Goal: Transaction & Acquisition: Purchase product/service

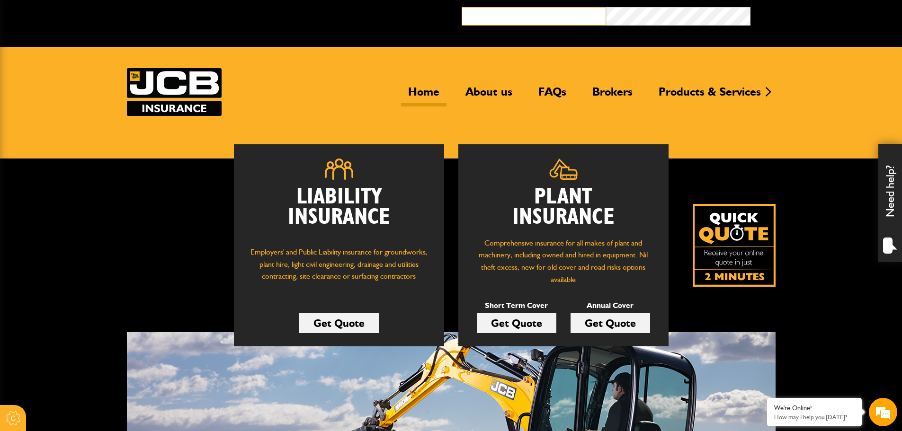
type input "**********"
click at [750, 7] on button "Broker Login" at bounding box center [822, 14] width 144 height 15
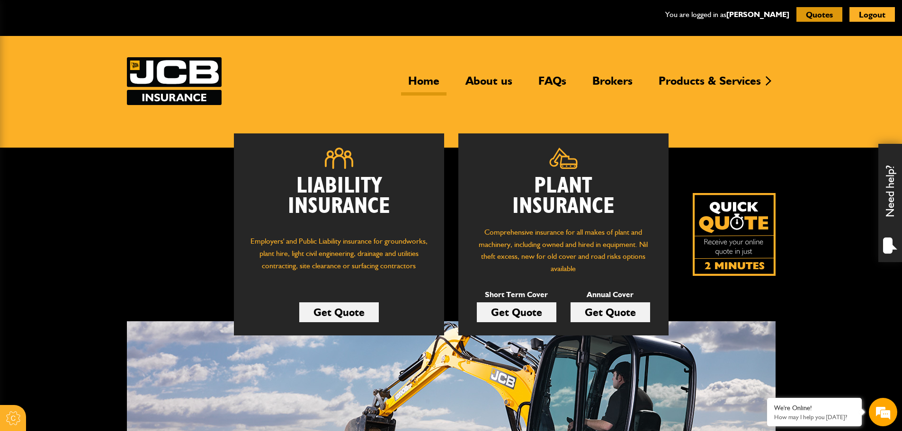
click at [814, 14] on button "Quotes" at bounding box center [819, 14] width 46 height 15
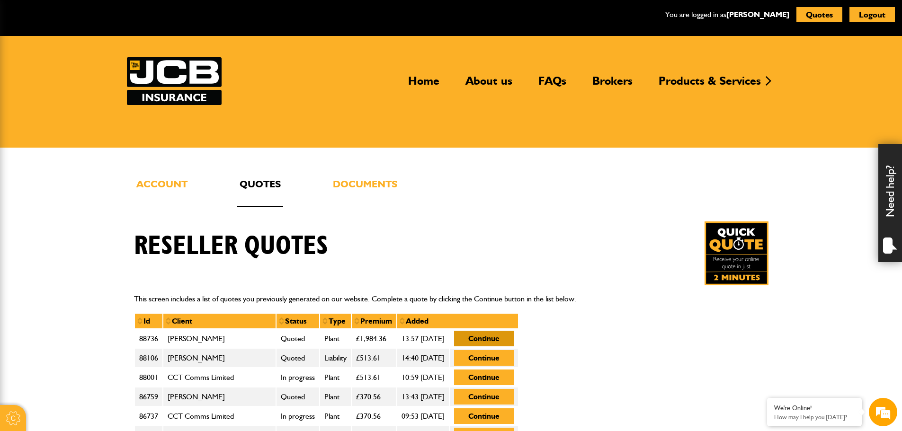
click at [514, 335] on button "Continue" at bounding box center [484, 339] width 60 height 16
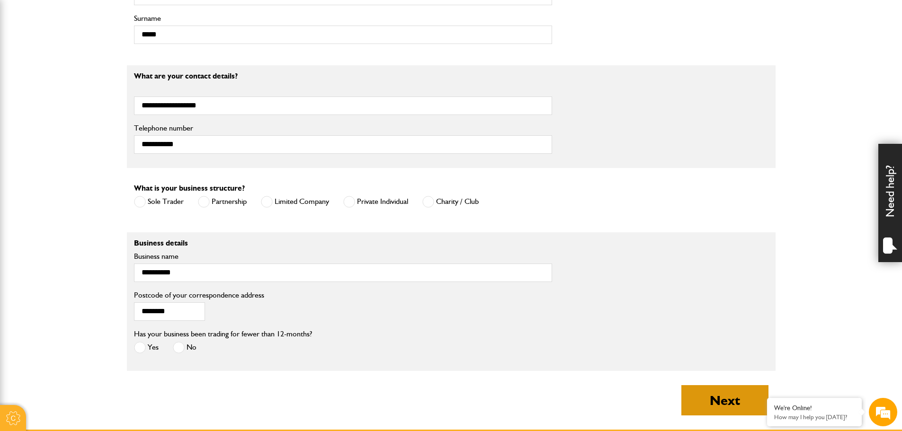
click at [747, 396] on button "Next" at bounding box center [724, 400] width 87 height 30
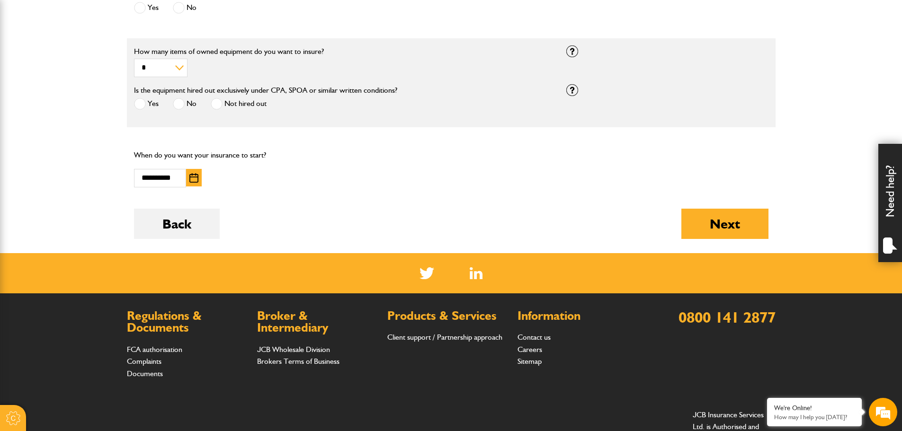
scroll to position [473, 0]
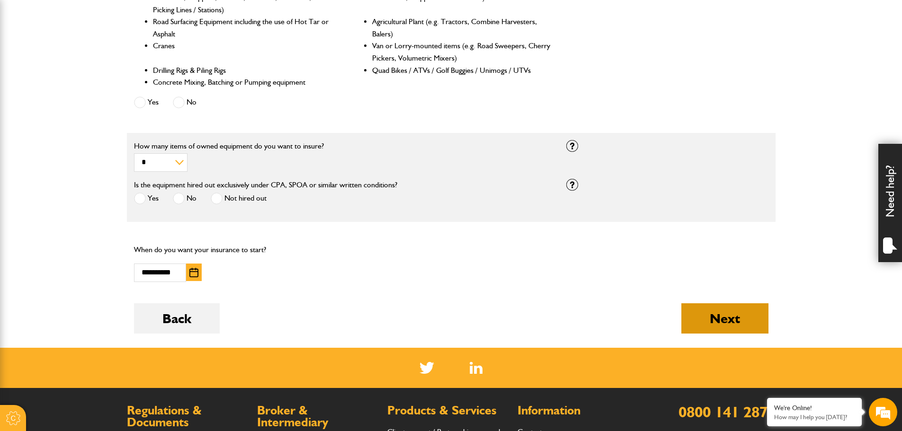
click at [746, 323] on button "Next" at bounding box center [724, 318] width 87 height 30
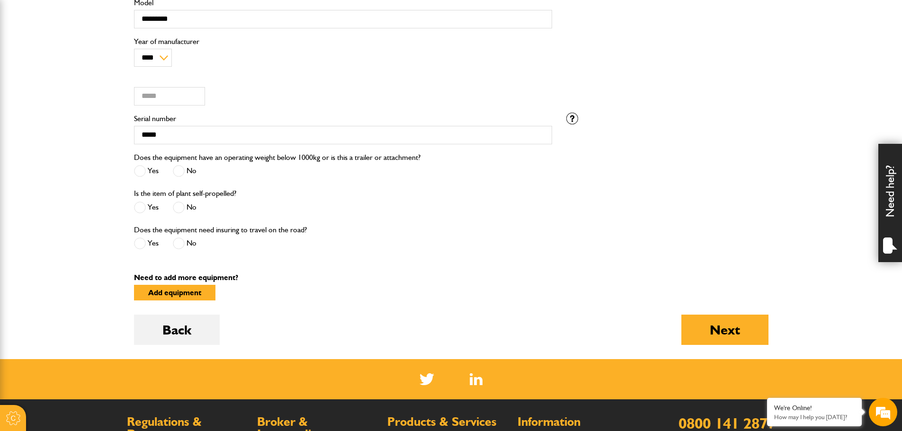
scroll to position [1514, 0]
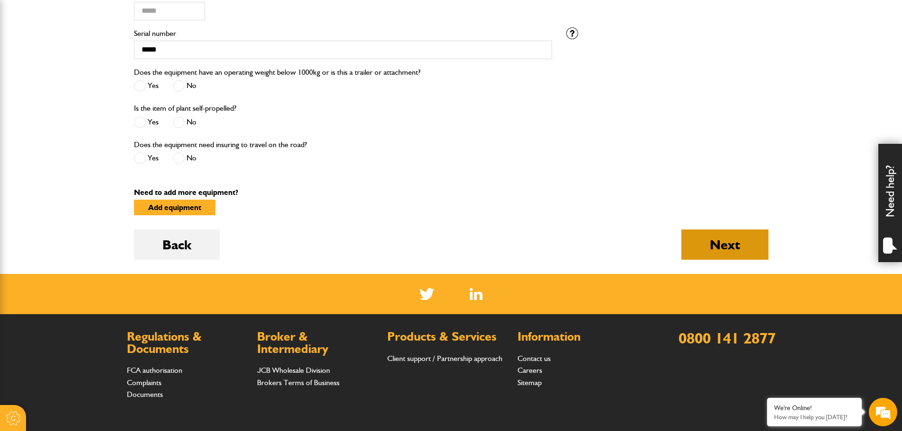
click at [732, 255] on button "Next" at bounding box center [724, 245] width 87 height 30
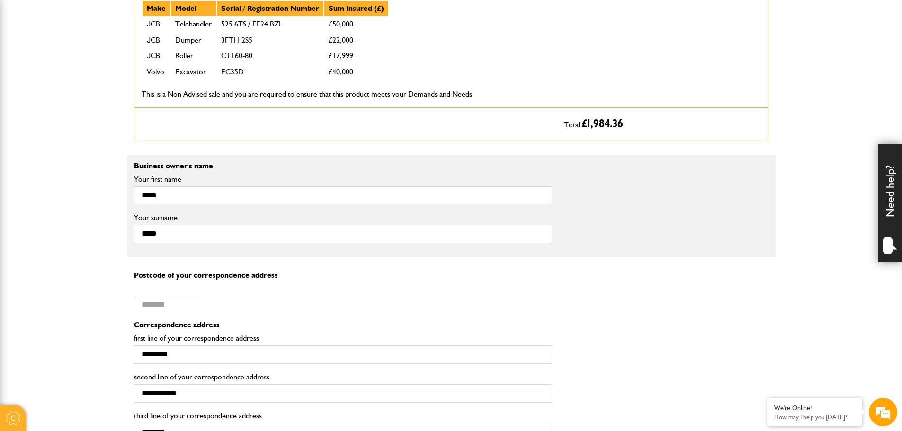
scroll to position [521, 0]
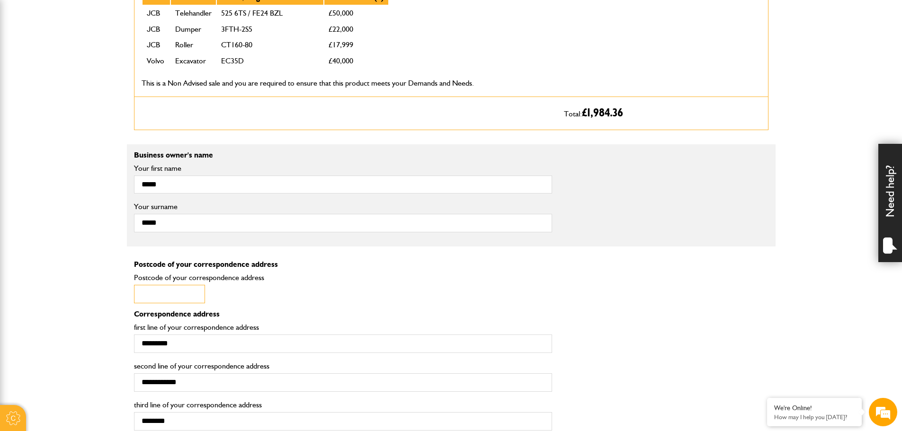
click at [177, 296] on input "Postcode of your correspondence address" at bounding box center [169, 294] width 71 height 18
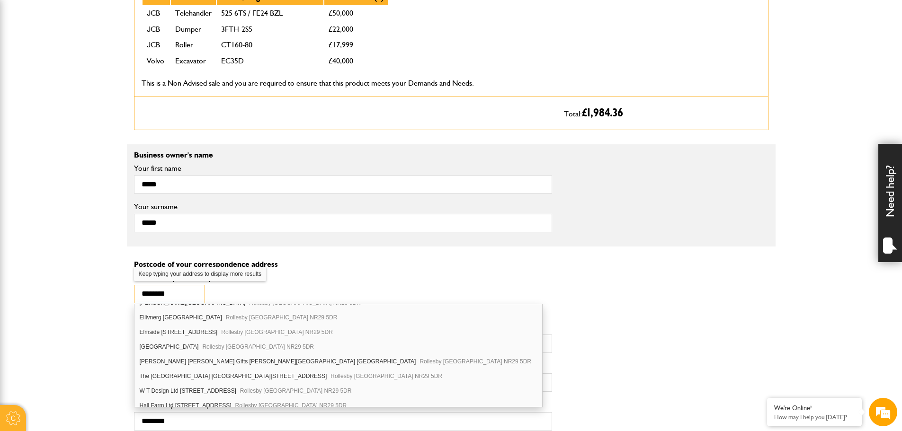
scroll to position [142, 0]
type input "********"
click at [262, 345] on span "Rollesby Great Yarmouth NR29 5DR" at bounding box center [258, 345] width 112 height 7
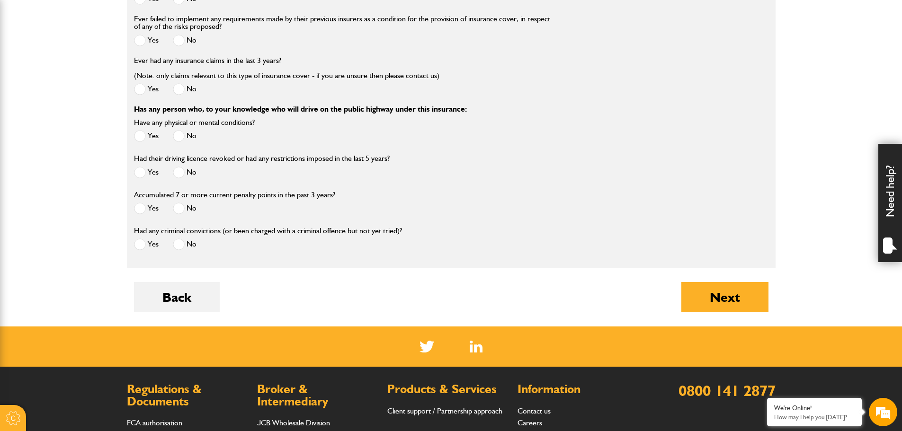
scroll to position [1373, 0]
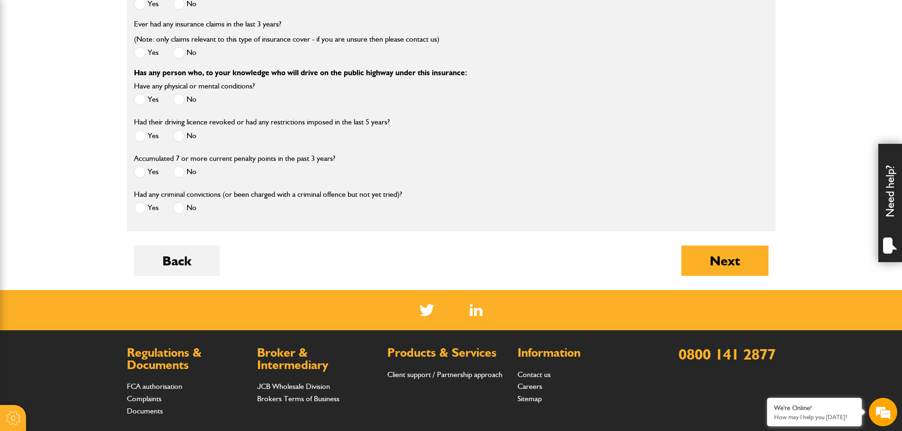
click at [180, 178] on span at bounding box center [179, 172] width 12 height 12
click at [739, 266] on button "Next" at bounding box center [724, 261] width 87 height 30
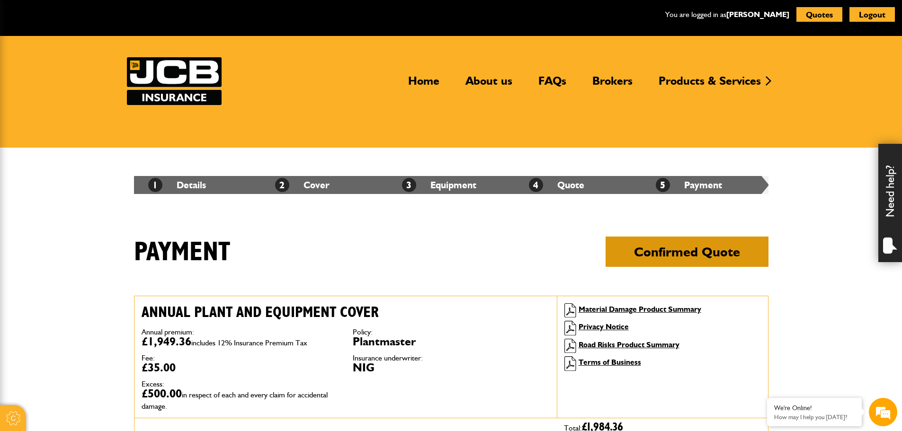
click at [676, 256] on button "Confirmed Quote" at bounding box center [686, 252] width 163 height 30
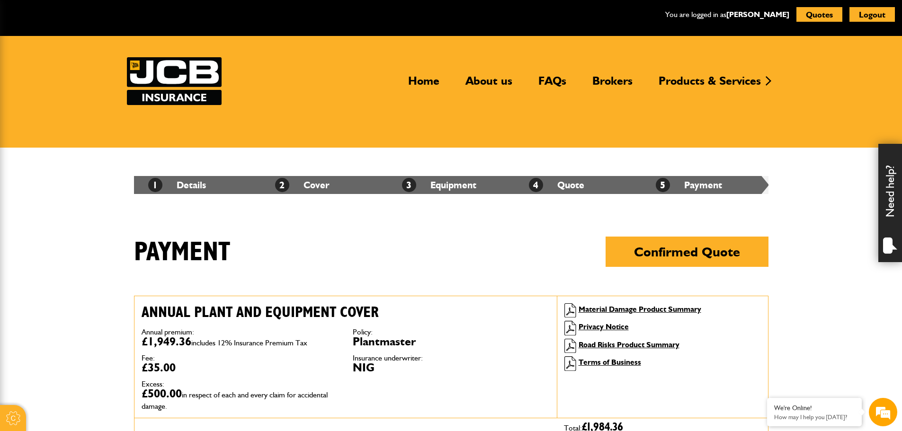
click at [230, 290] on div "Payment Confirmed Quote" at bounding box center [451, 266] width 648 height 59
